Goal: Task Accomplishment & Management: Use online tool/utility

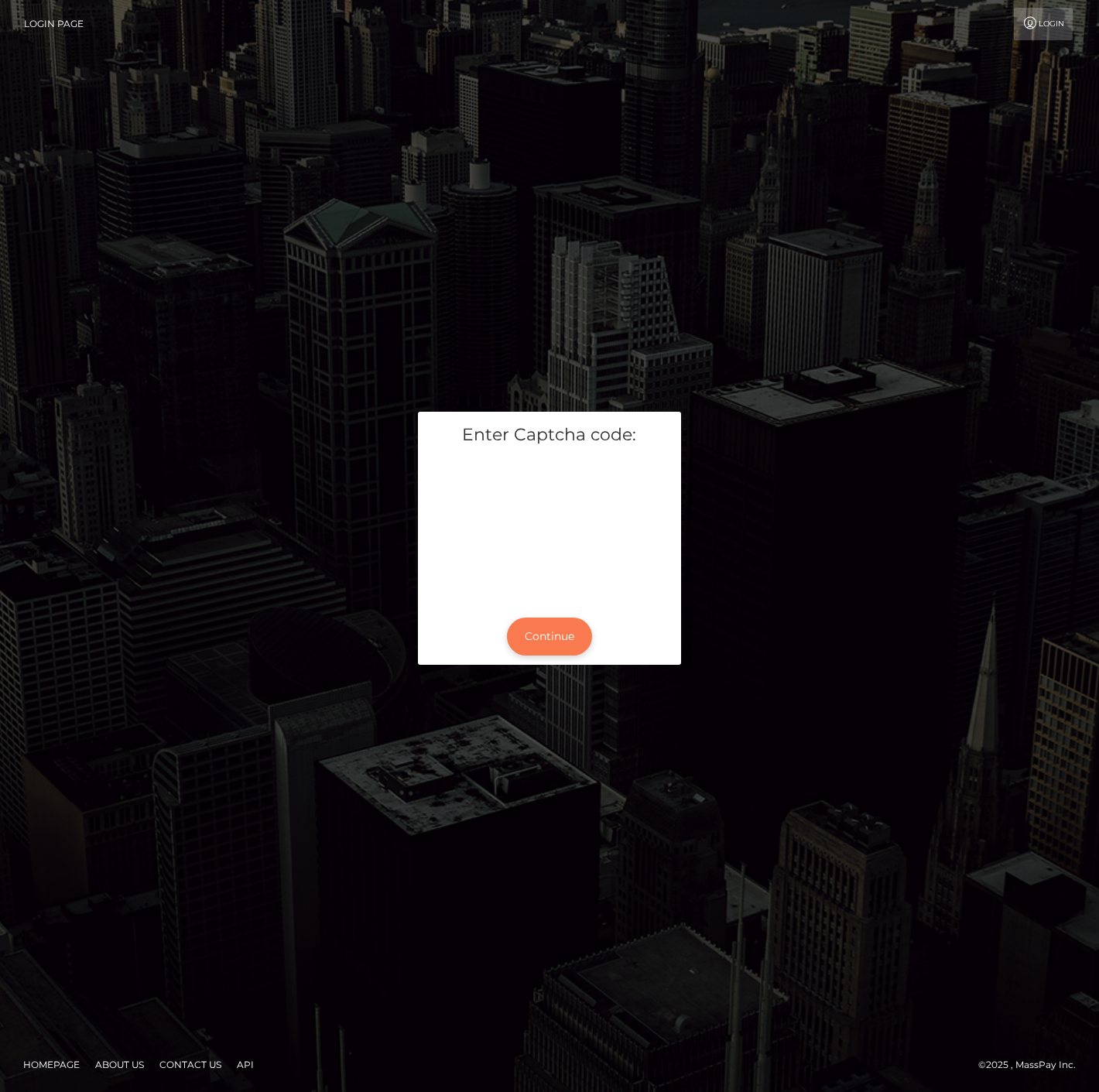
click at [548, 619] on button "Continue" at bounding box center [550, 636] width 85 height 38
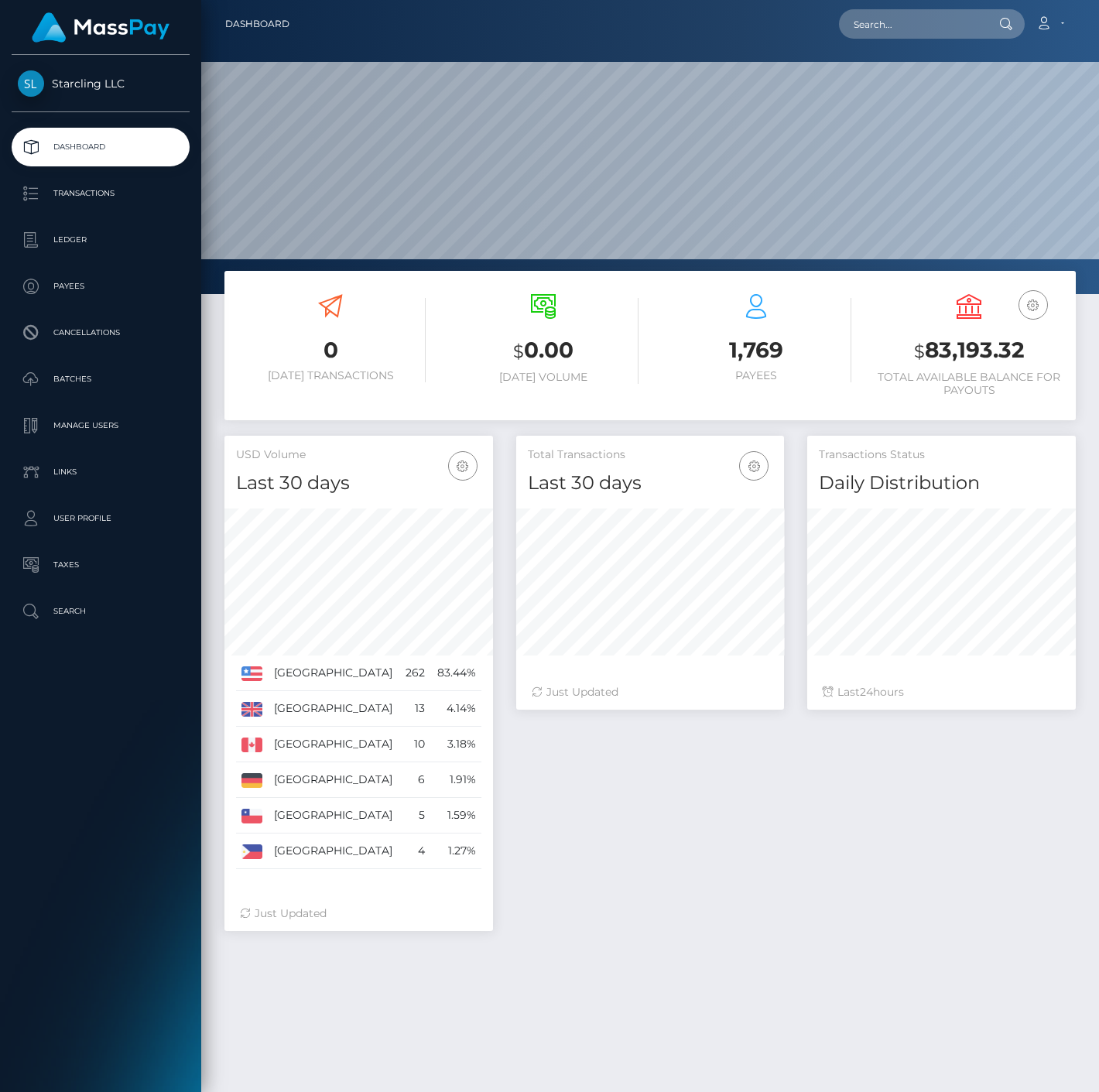
scroll to position [274, 267]
click at [875, 26] on input "text" at bounding box center [911, 24] width 146 height 30
paste input "129599"
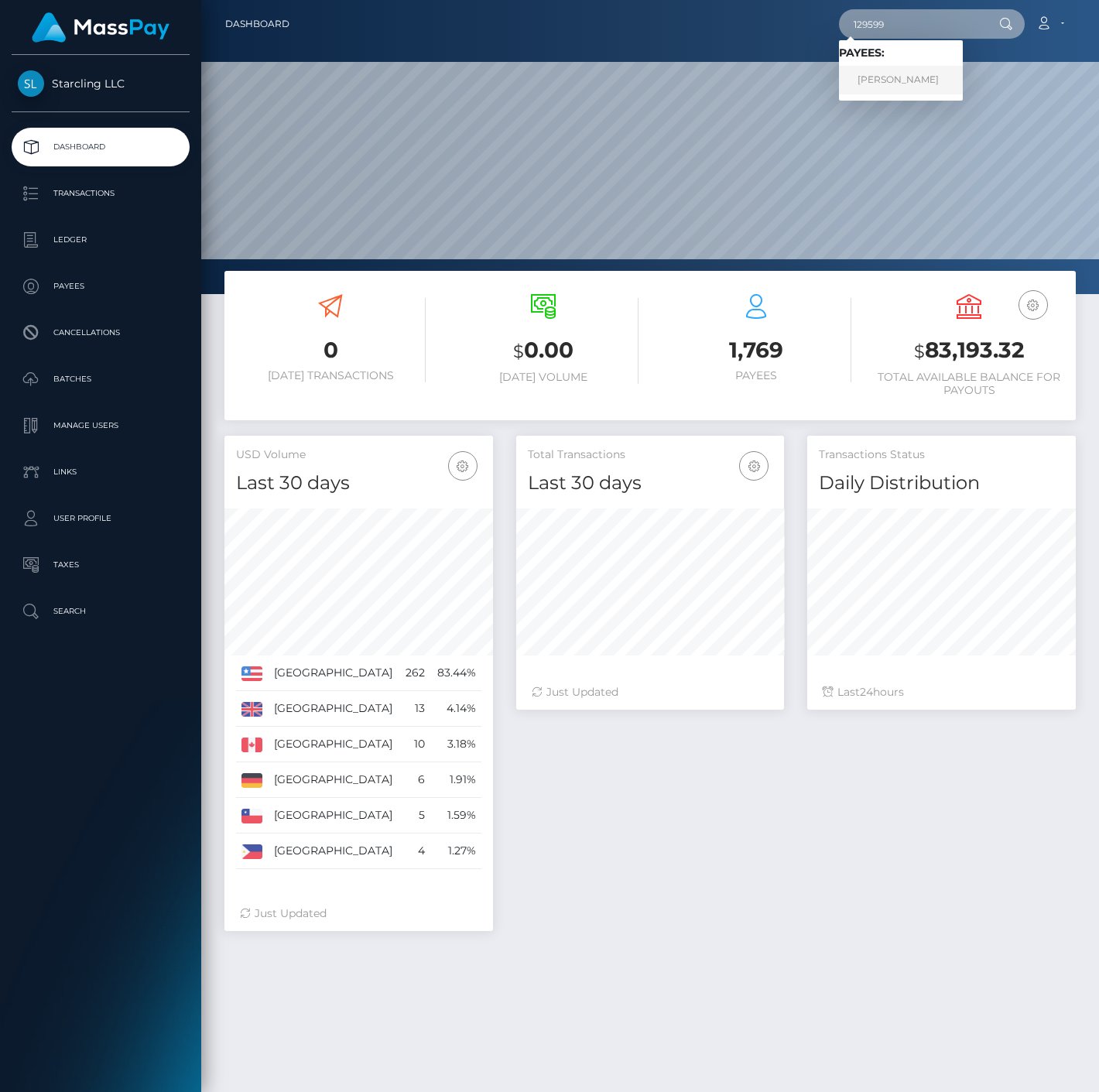
type input "129599"
click at [882, 79] on link "Abel Ruiz" at bounding box center [900, 80] width 124 height 29
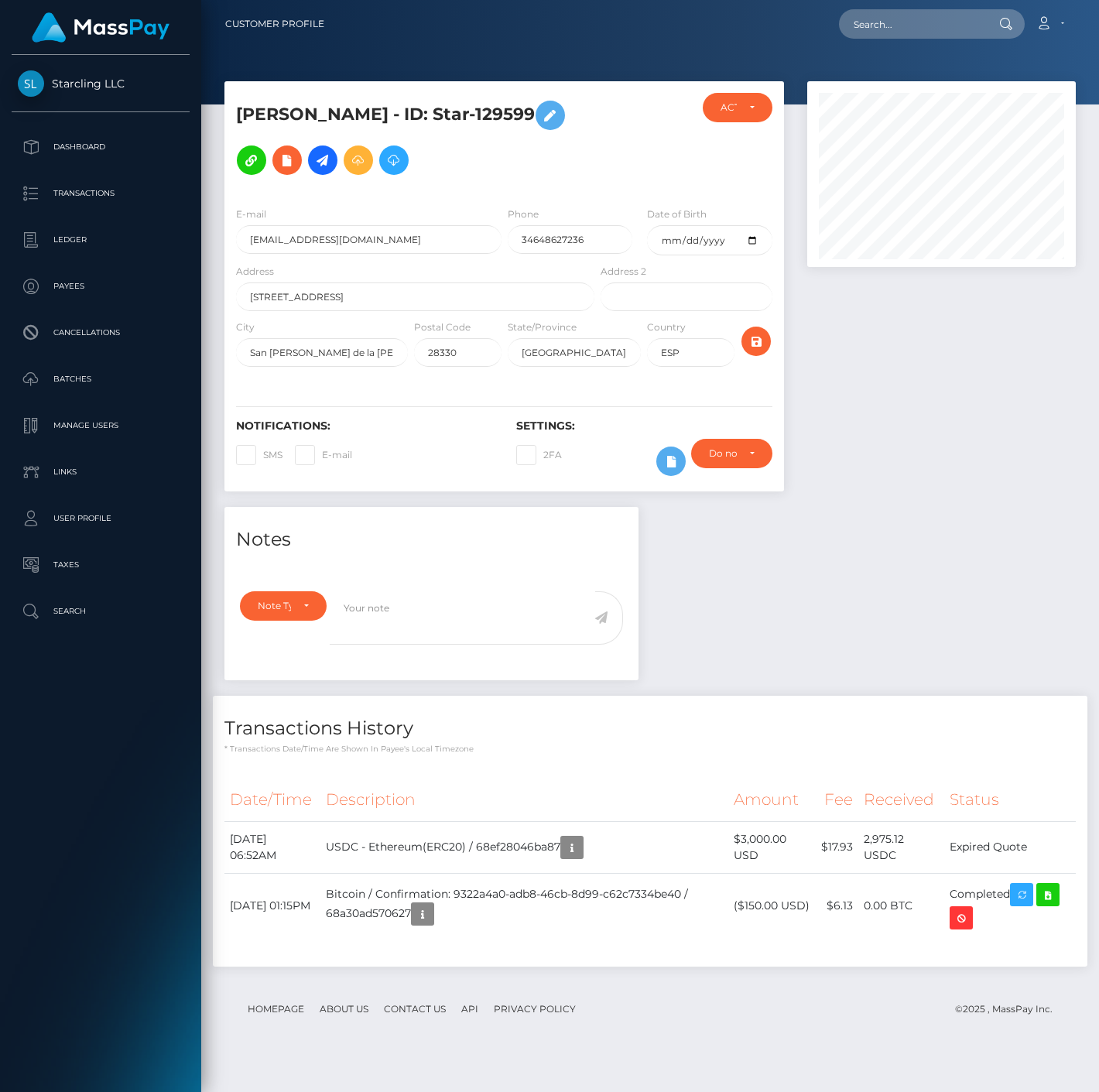
scroll to position [186, 267]
click at [313, 161] on icon at bounding box center [322, 161] width 18 height 19
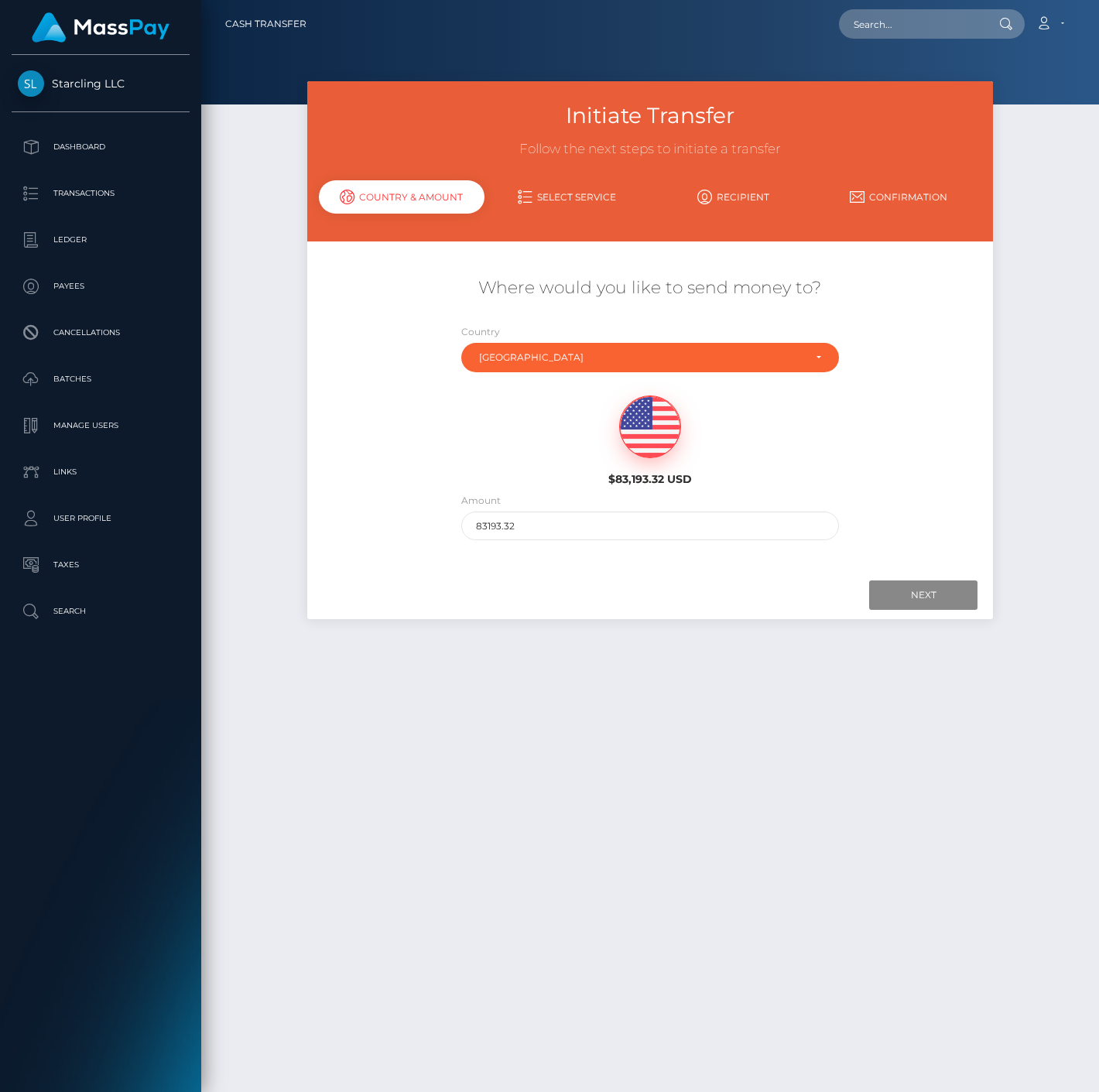
click at [544, 538] on div "Amount 83193.32" at bounding box center [649, 520] width 400 height 56
click at [543, 530] on input "83193.32" at bounding box center [649, 525] width 377 height 29
type input "3000"
click at [580, 571] on div "Next Finish Previous" at bounding box center [650, 595] width 687 height 48
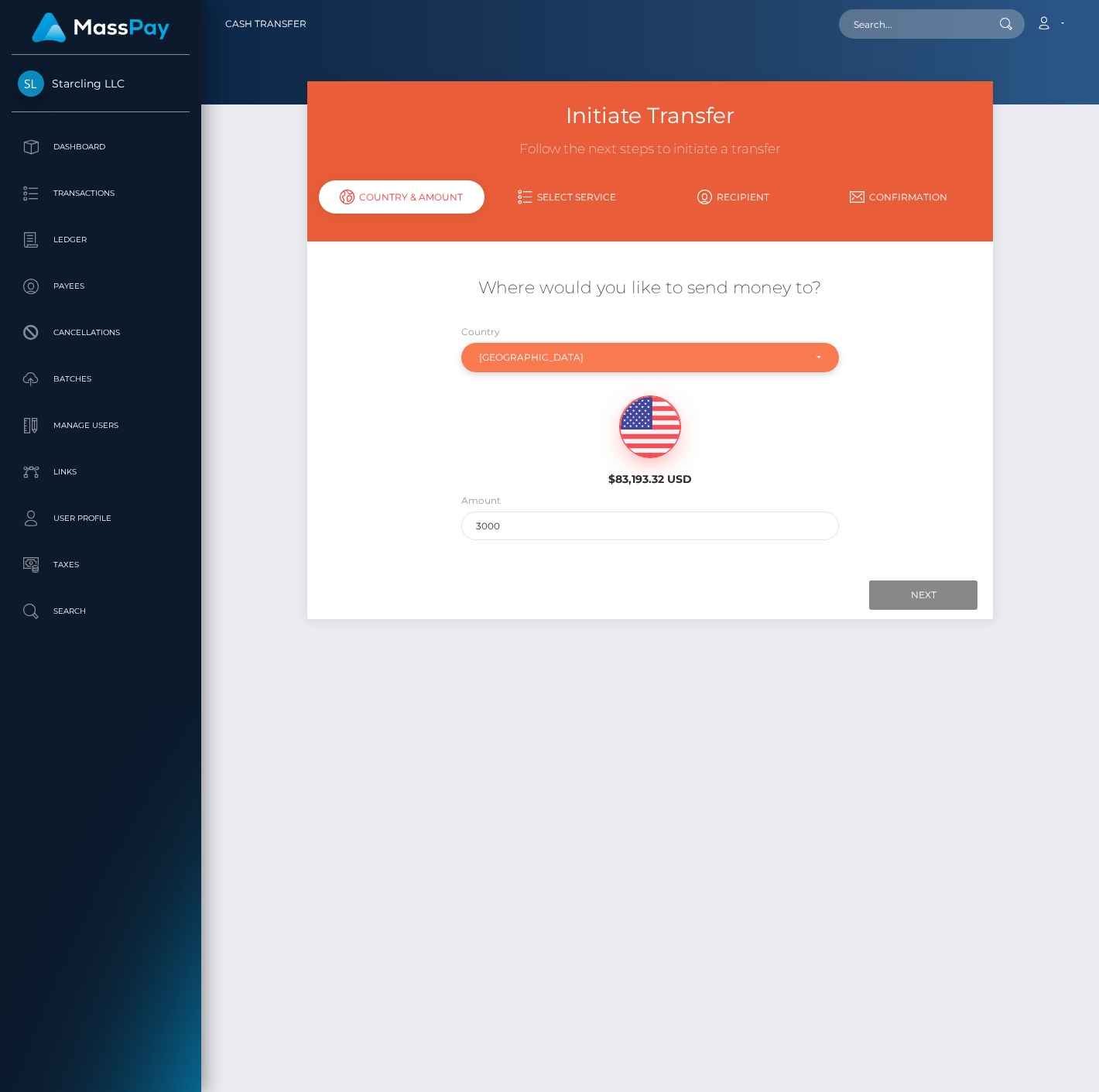
click at [526, 361] on div "Spain" at bounding box center [641, 358] width 324 height 12
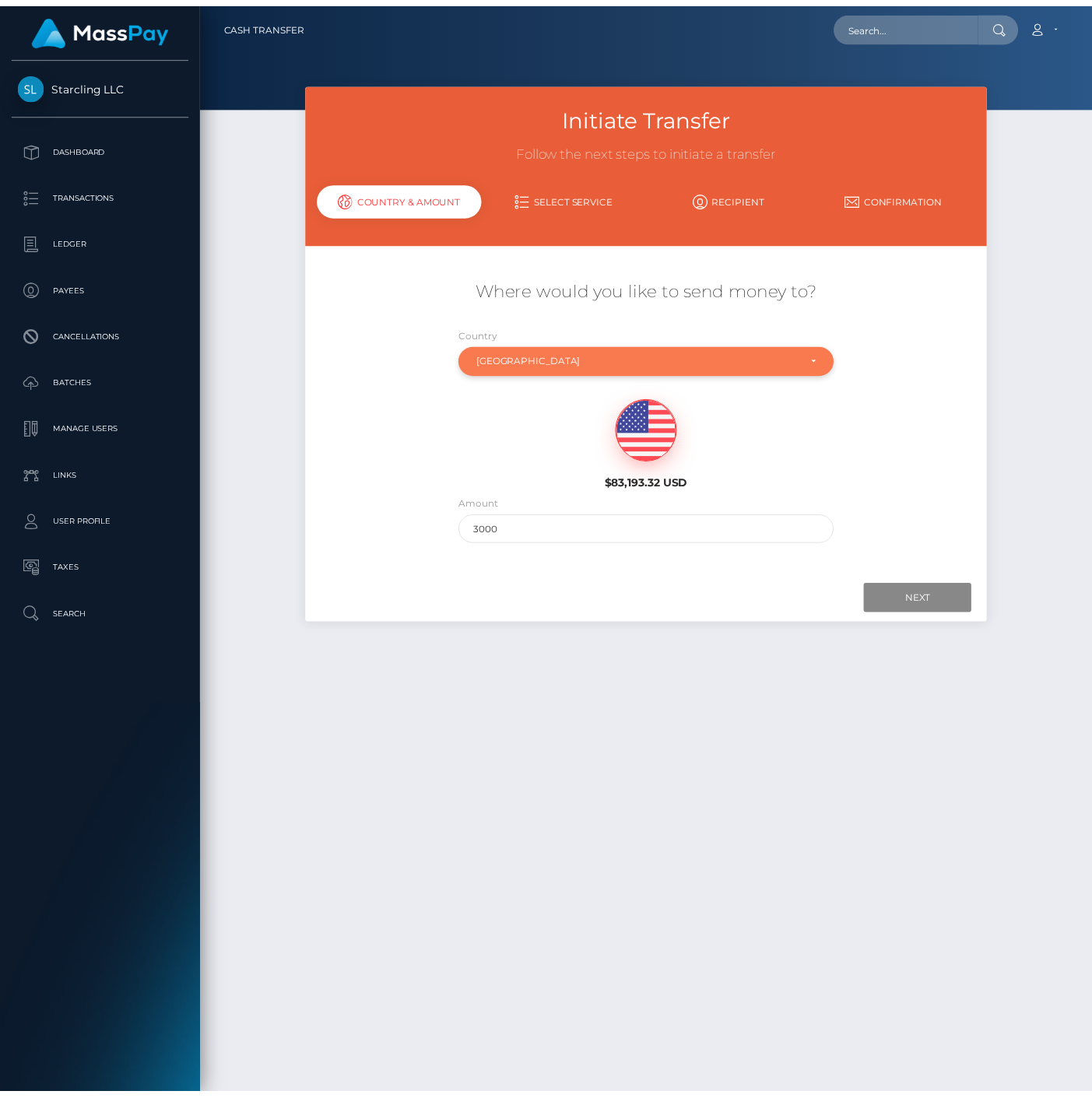
scroll to position [5728, 0]
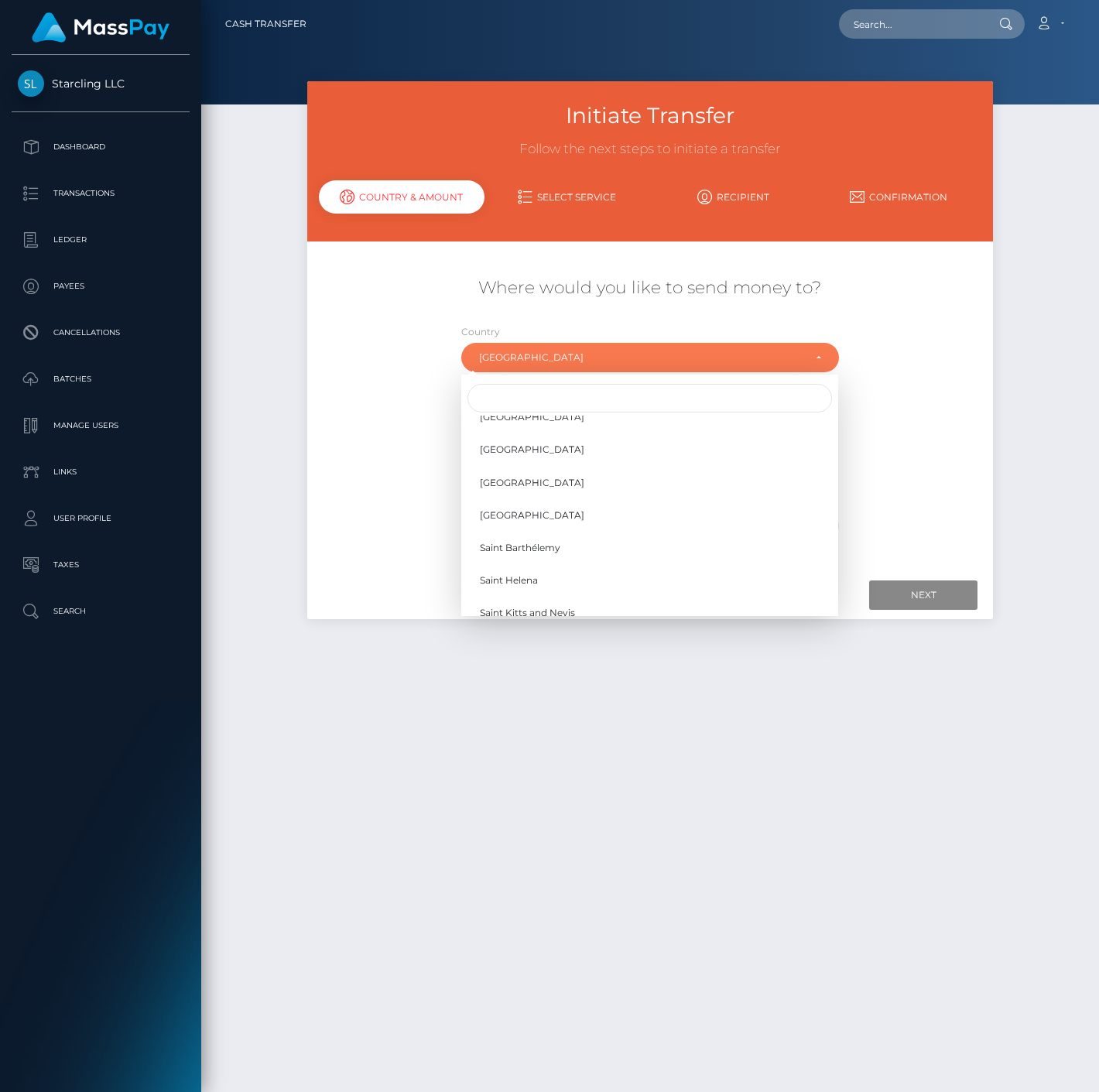
click at [420, 425] on div "$83,193.32 USD" at bounding box center [650, 436] width 572 height 112
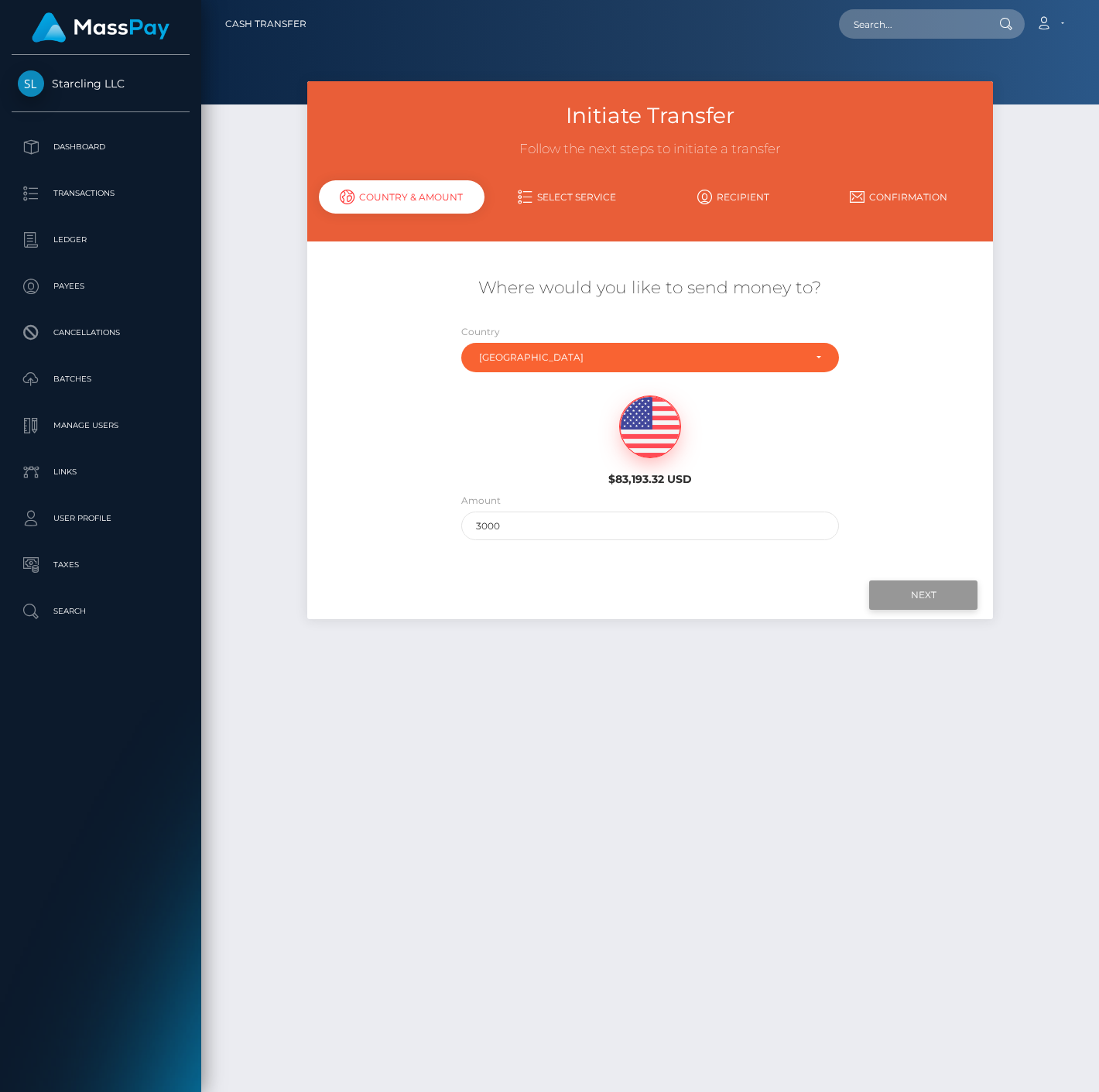
click at [907, 589] on input "Next" at bounding box center [923, 595] width 109 height 30
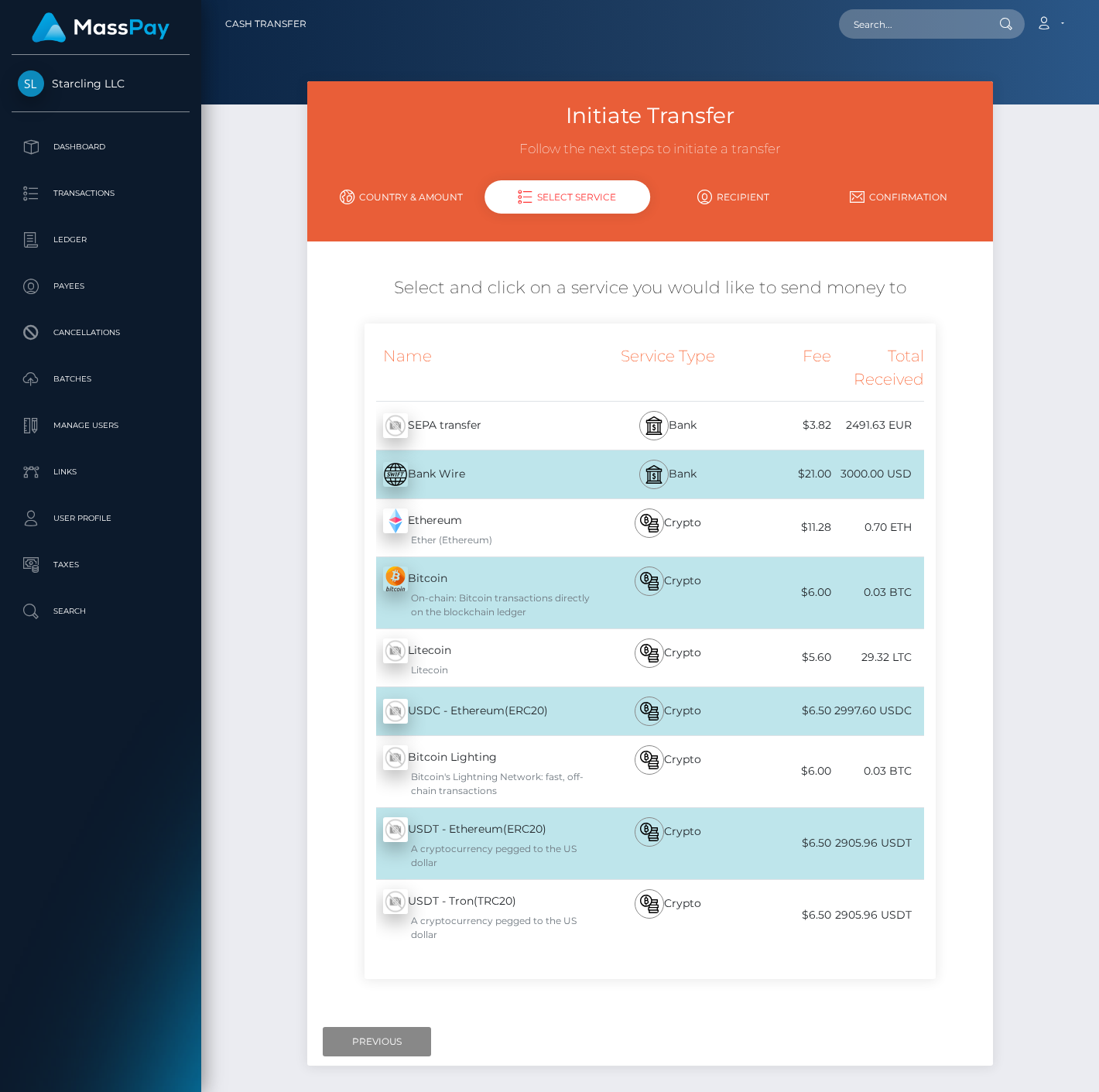
click at [443, 708] on div "USDC - Ethereum(ERC20) - USDC" at bounding box center [481, 711] width 234 height 43
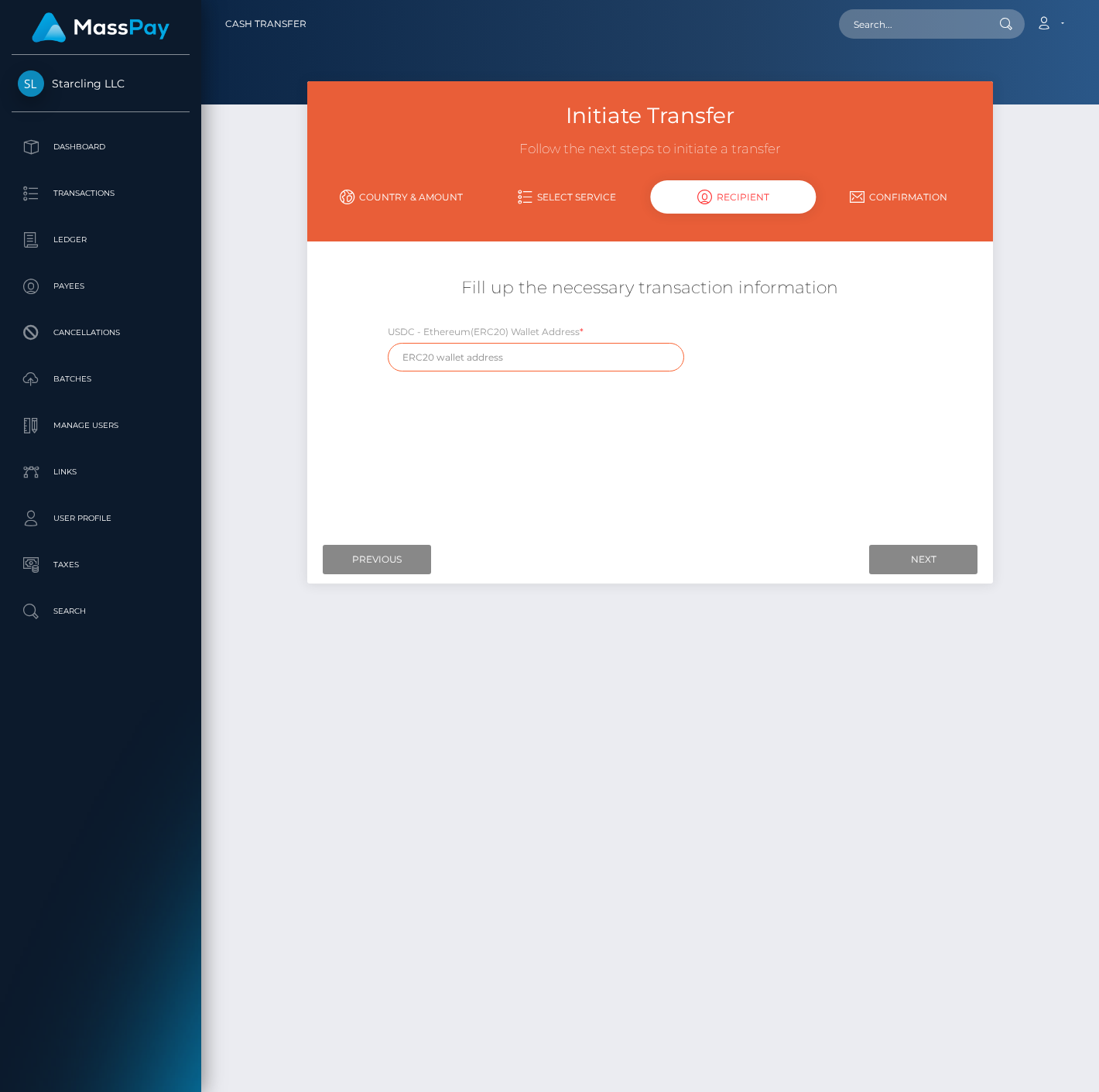
click at [499, 354] on input "text" at bounding box center [536, 357] width 297 height 29
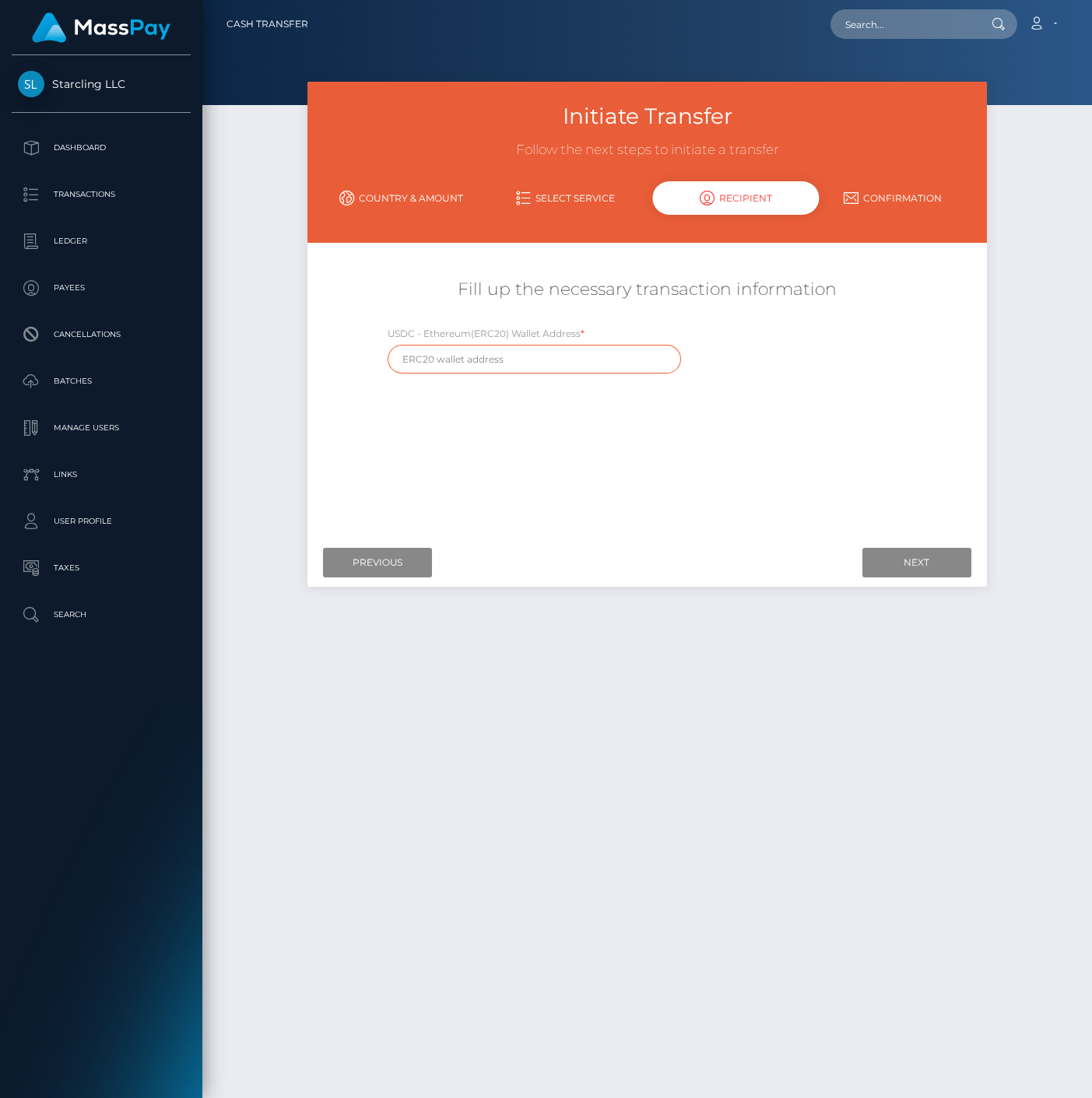
paste input "0xE9182866D221753eB6Dd0312DaD09FCd25359a40"
type input "0xE9182866D221753eB6Dd0312DaD09FCd25359a40"
click at [712, 438] on div "Where would you like to send money to? Country Abkhazia Afghanistan Albania Alg…" at bounding box center [648, 393] width 656 height 276
click at [916, 565] on input "Next" at bounding box center [917, 563] width 109 height 30
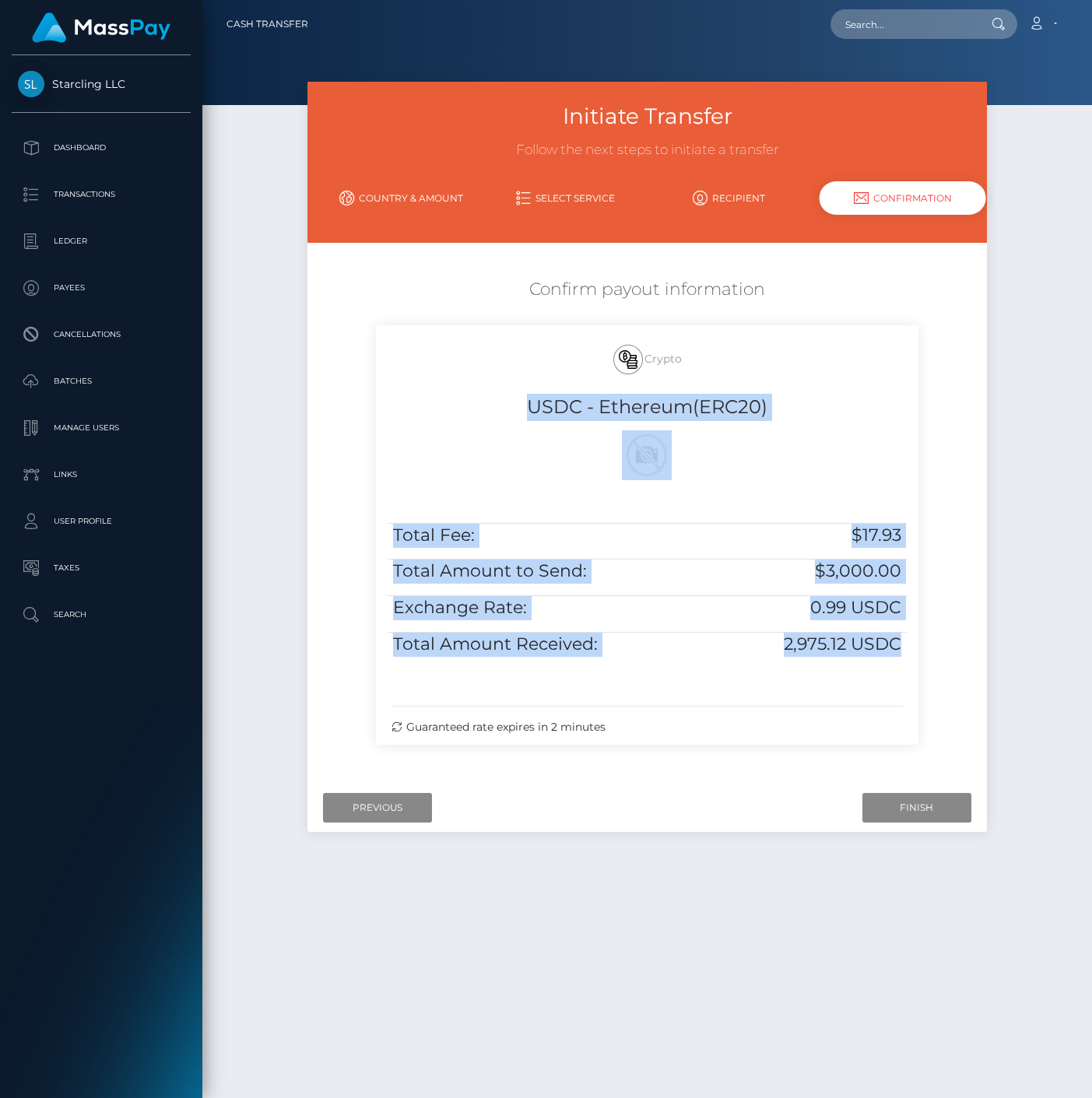
drag, startPoint x: 901, startPoint y: 649, endPoint x: 485, endPoint y: 390, distance: 490.0
click at [485, 390] on div "Crypto USDC - Ethereum(ERC20) Total Fee: $17.93 Total Amount to Send: $3,000.00…" at bounding box center [647, 535] width 542 height 420
click at [485, 390] on div "Crypto USDC - Ethereum(ERC20)" at bounding box center [647, 418] width 542 height 186
